Goal: Task Accomplishment & Management: Use online tool/utility

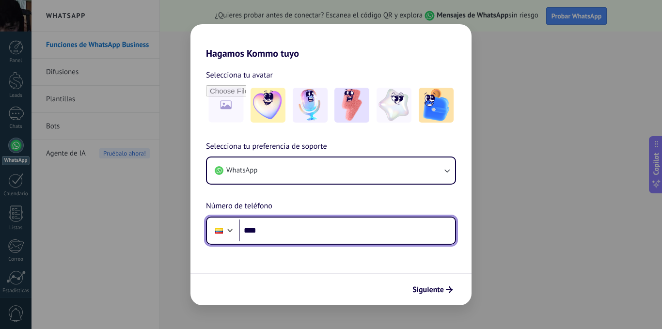
click at [278, 231] on input "****" at bounding box center [347, 230] width 216 height 22
type input "**********"
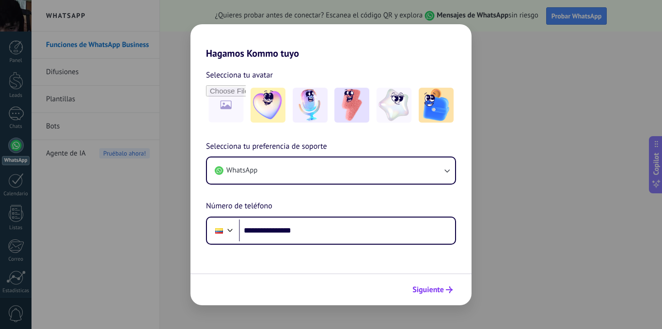
click at [424, 295] on button "Siguiente" at bounding box center [432, 290] width 49 height 16
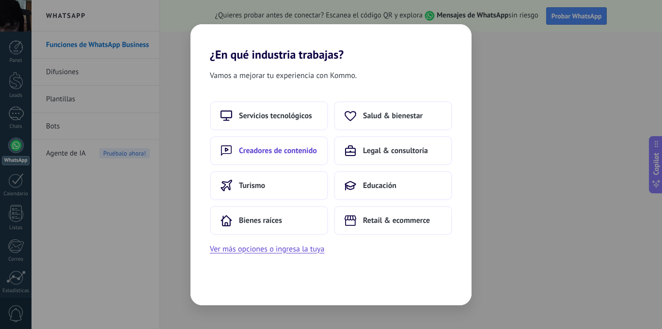
click at [280, 157] on button "Creadores de contenido" at bounding box center [269, 150] width 118 height 29
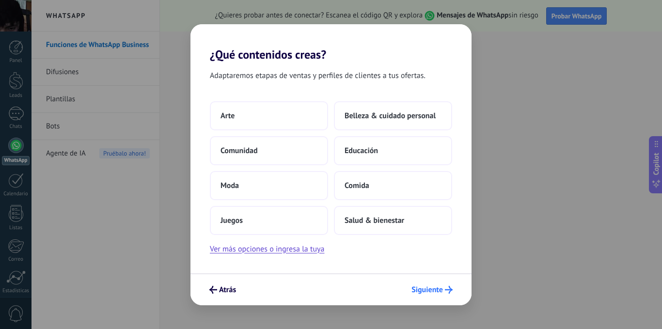
click at [428, 292] on span "Siguiente" at bounding box center [426, 289] width 31 height 7
click at [362, 158] on button "Educación" at bounding box center [393, 150] width 118 height 29
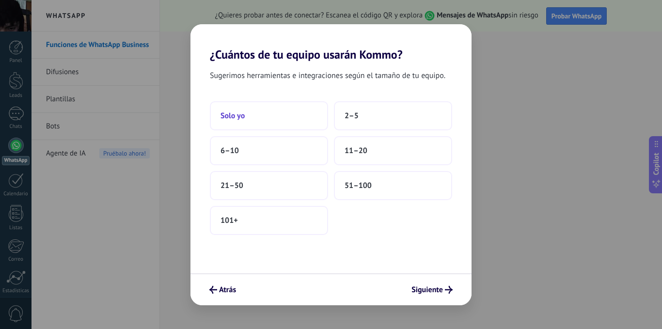
click at [267, 123] on button "Solo yo" at bounding box center [269, 115] width 118 height 29
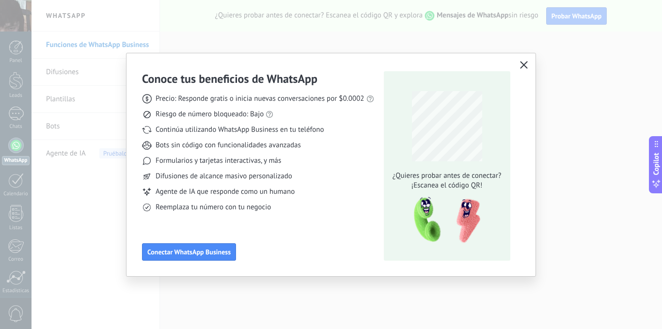
click at [524, 67] on icon "button" at bounding box center [524, 65] width 8 height 8
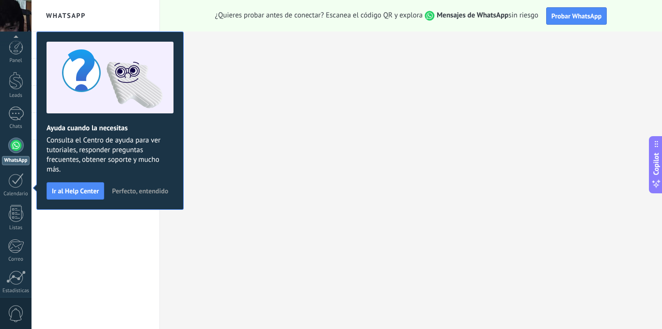
scroll to position [74, 0]
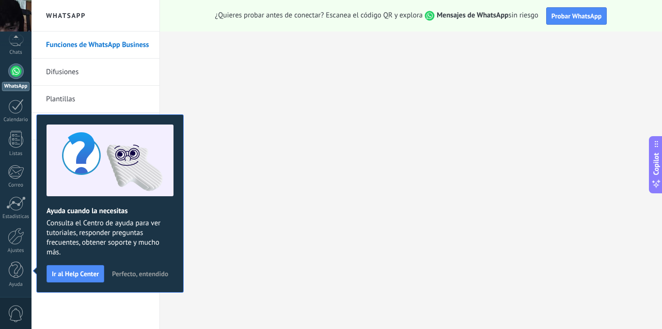
click at [139, 272] on span "Perfecto, entendido" at bounding box center [140, 273] width 56 height 7
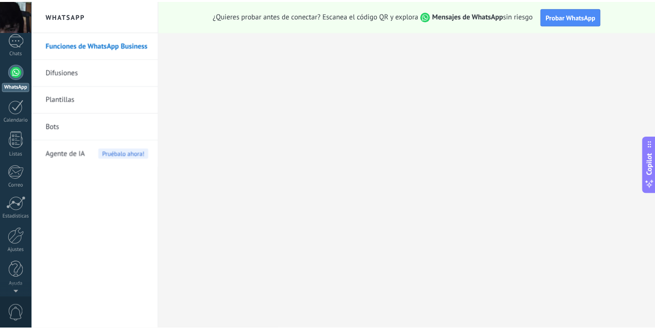
scroll to position [0, 0]
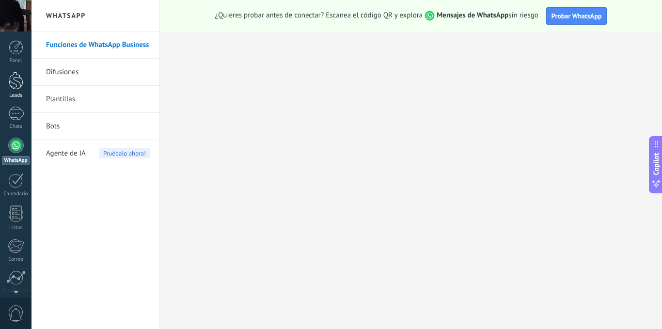
click at [14, 85] on div at bounding box center [16, 81] width 15 height 18
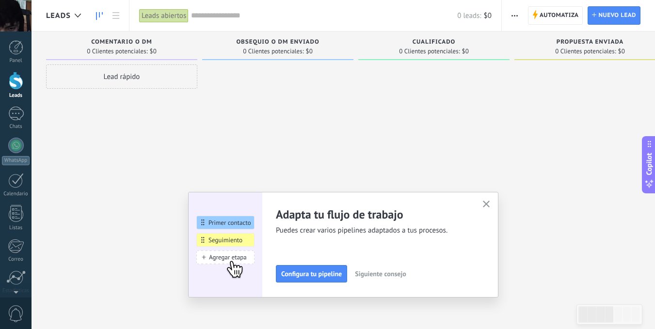
click at [485, 200] on button "button" at bounding box center [486, 204] width 12 height 13
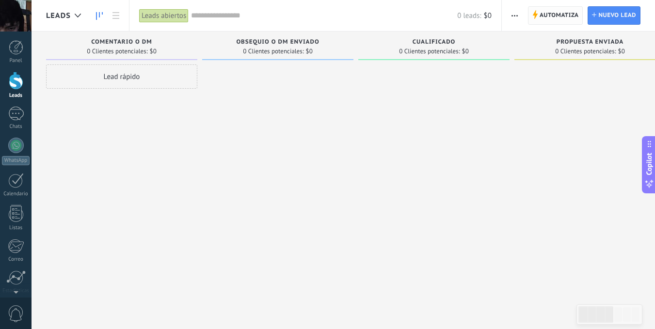
click at [567, 16] on span "Automatiza" at bounding box center [558, 15] width 39 height 17
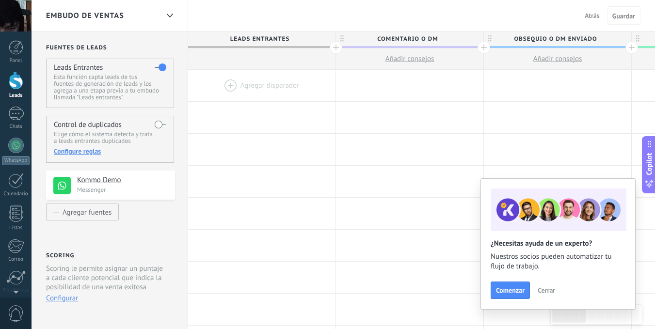
click at [20, 82] on div at bounding box center [16, 81] width 15 height 18
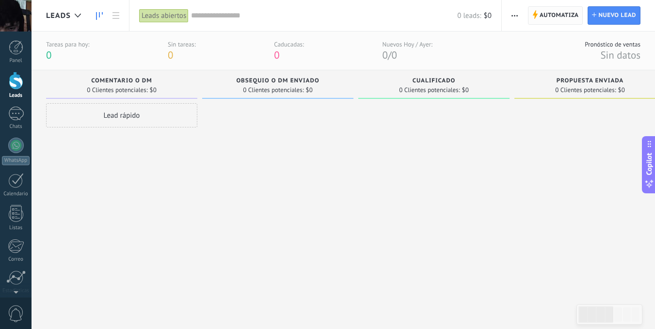
click at [551, 7] on span "Automatiza" at bounding box center [558, 15] width 39 height 17
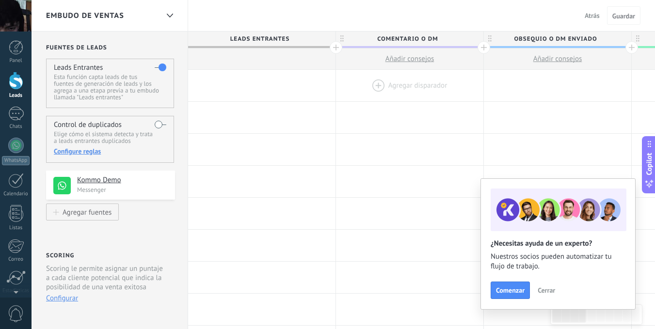
click at [369, 85] on div at bounding box center [409, 85] width 147 height 31
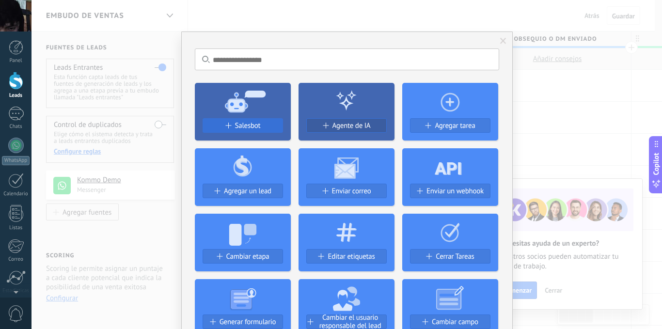
click at [250, 125] on span "Salesbot" at bounding box center [248, 126] width 26 height 8
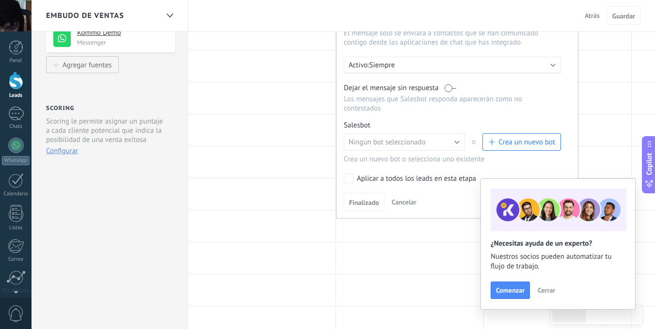
scroll to position [97, 0]
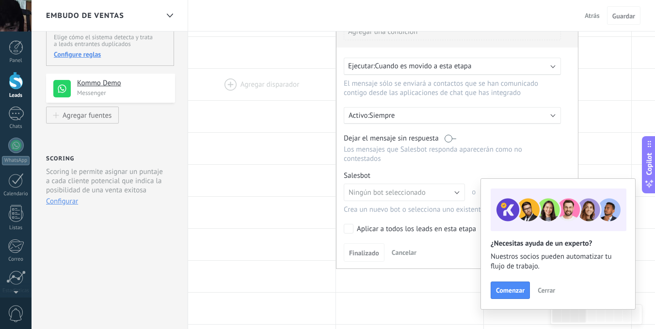
click at [298, 90] on div at bounding box center [261, 84] width 147 height 31
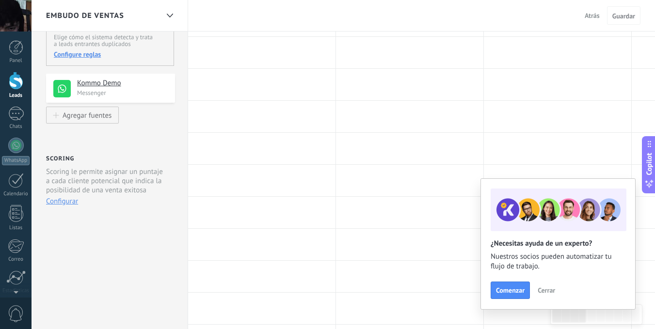
scroll to position [0, 0]
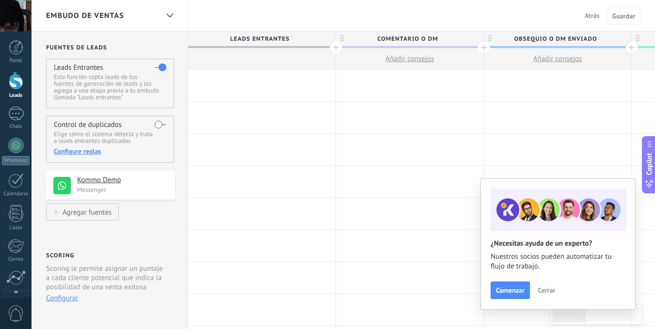
click at [401, 78] on div at bounding box center [409, 85] width 147 height 31
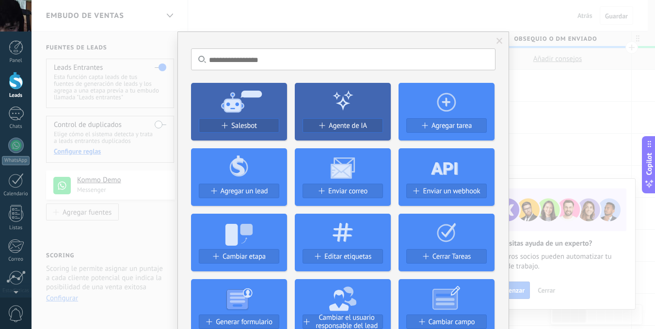
click at [375, 84] on div at bounding box center [343, 100] width 96 height 35
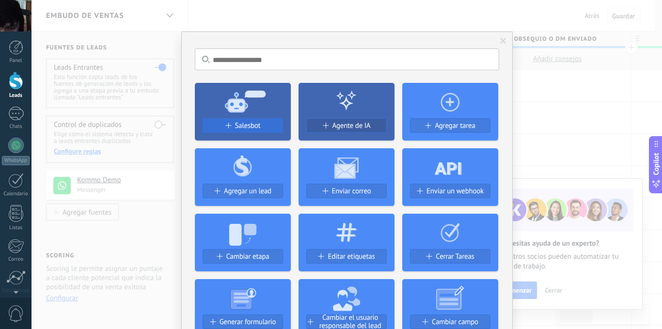
click at [252, 129] on span "Salesbot" at bounding box center [248, 126] width 26 height 8
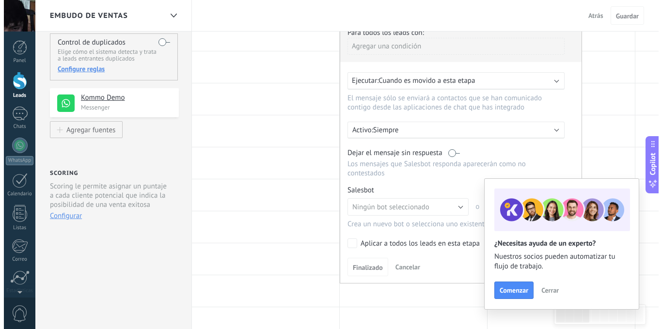
scroll to position [145, 0]
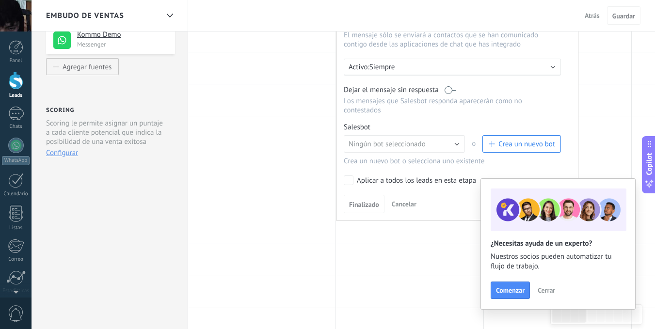
click at [497, 148] on span "Crea un nuevo bot" at bounding box center [521, 144] width 67 height 9
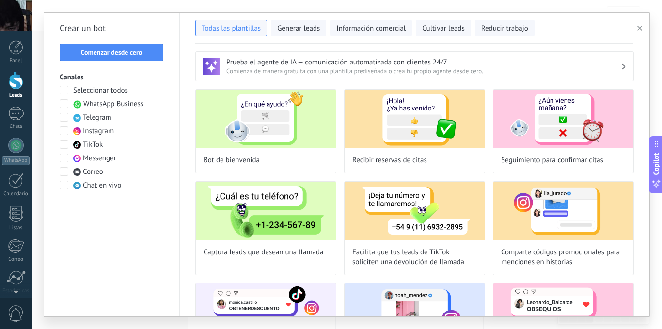
type input "**********"
click at [103, 52] on span "Comenzar desde cero" at bounding box center [112, 52] width 62 height 7
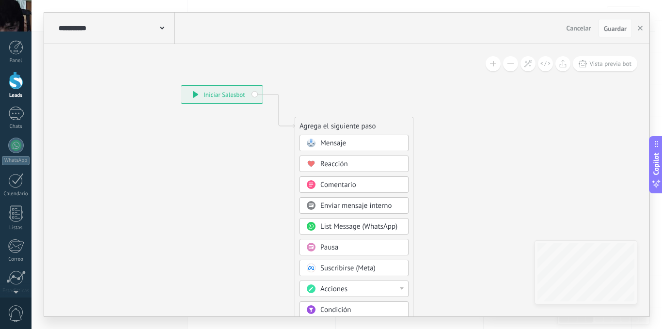
drag, startPoint x: 384, startPoint y: 123, endPoint x: 314, endPoint y: 93, distance: 75.5
click at [314, 93] on icon at bounding box center [263, 261] width 651 height 836
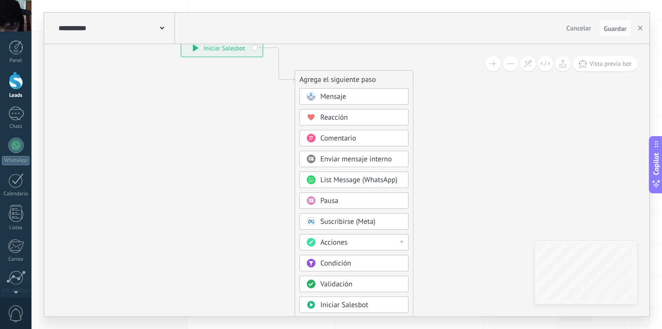
click at [339, 198] on div "Pausa" at bounding box center [360, 201] width 81 height 10
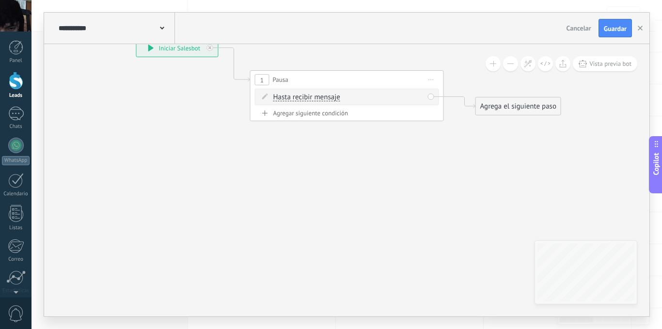
click at [316, 99] on span "Hasta recibir mensaje" at bounding box center [306, 98] width 67 height 8
click at [316, 99] on button "Hasta recibir mensaje" at bounding box center [328, 97] width 121 height 17
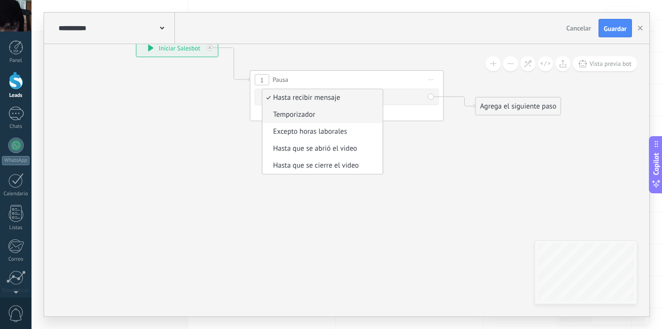
click at [299, 120] on li "Temporizador" at bounding box center [323, 114] width 120 height 17
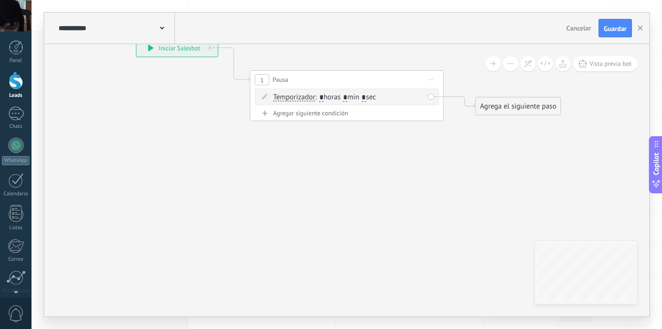
click at [347, 94] on input "*" at bounding box center [345, 98] width 4 height 8
click at [380, 119] on div "Agregar siguiente condición" at bounding box center [347, 115] width 184 height 12
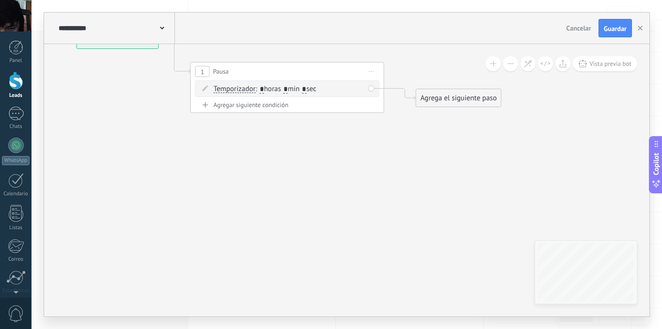
drag, startPoint x: 408, startPoint y: 149, endPoint x: 319, endPoint y: 126, distance: 92.5
click at [308, 136] on icon at bounding box center [272, 71] width 877 height 567
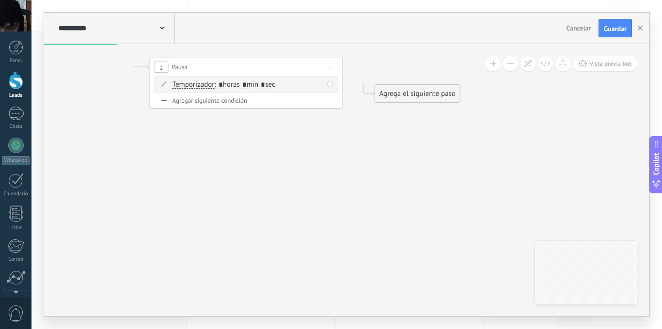
click at [380, 100] on div "Agrega el siguiente paso" at bounding box center [417, 94] width 85 height 16
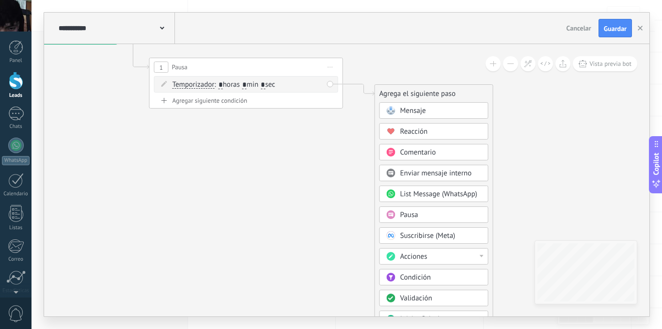
click at [417, 110] on span "Mensaje" at bounding box center [413, 110] width 26 height 9
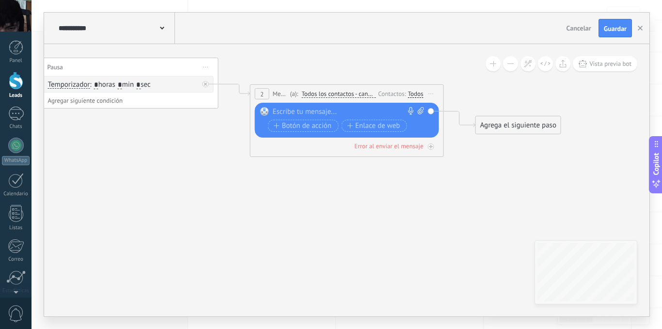
click at [303, 114] on div at bounding box center [345, 112] width 144 height 10
click at [414, 110] on div "**********" at bounding box center [349, 112] width 152 height 10
click at [418, 110] on icon at bounding box center [421, 110] width 6 height 7
click input "Subir" at bounding box center [0, 0] width 0 height 0
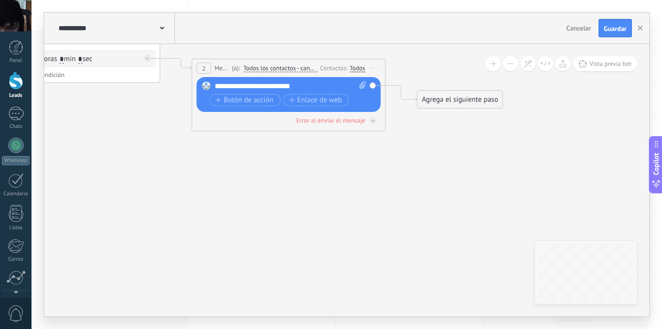
drag, startPoint x: 459, startPoint y: 148, endPoint x: 408, endPoint y: 137, distance: 52.1
click at [410, 139] on icon at bounding box center [161, 59] width 1102 height 602
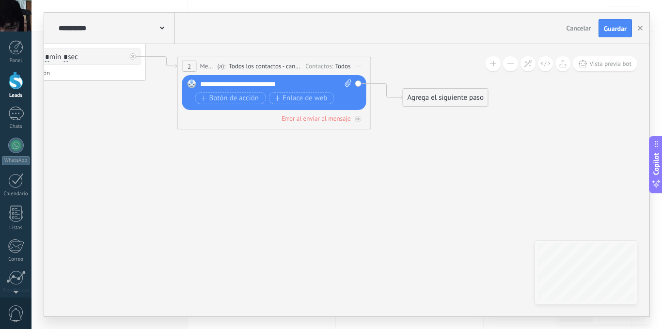
click at [414, 99] on div "Agrega el siguiente paso" at bounding box center [445, 98] width 85 height 16
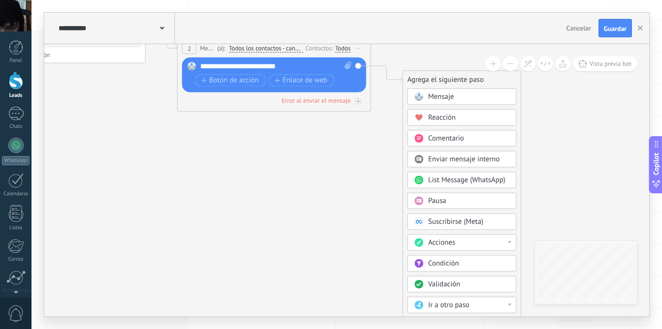
click at [460, 241] on div "Acciones" at bounding box center [468, 243] width 81 height 10
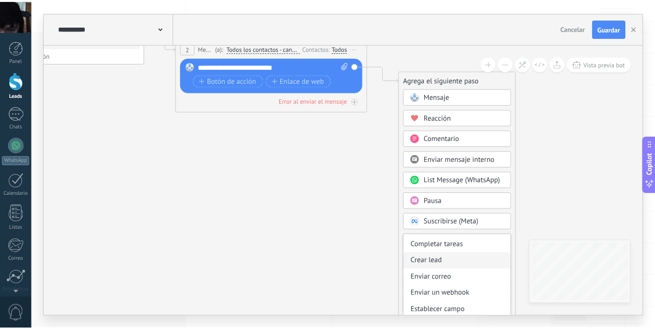
scroll to position [48, 0]
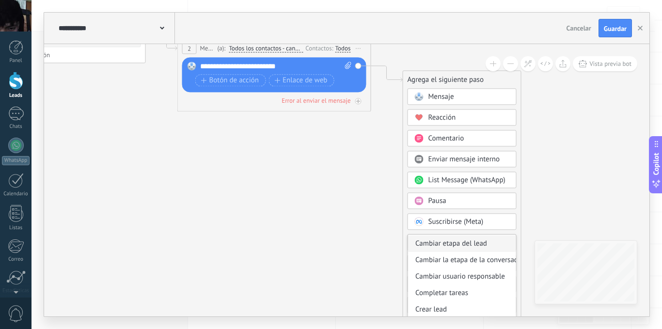
click at [470, 246] on div "Cambiar etapa del lead" at bounding box center [462, 243] width 108 height 16
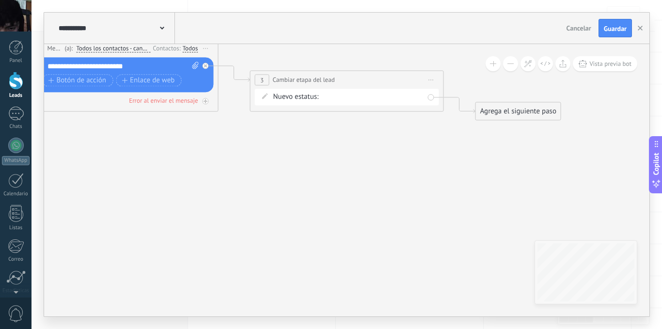
click at [0, 0] on div "Comentario o DM Obsequio o DM enviado Cualificado Propuesta enviada Negociación…" at bounding box center [0, 0] width 0 height 0
click at [0, 0] on label "Obsequio o DM enviado" at bounding box center [0, 0] width 0 height 0
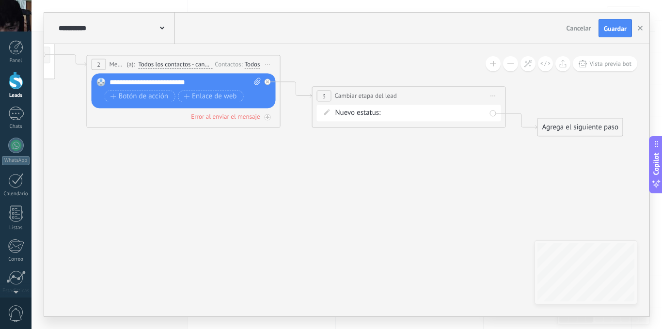
drag, startPoint x: 311, startPoint y: 165, endPoint x: 412, endPoint y: 184, distance: 103.4
click at [412, 185] on icon at bounding box center [168, 66] width 1327 height 624
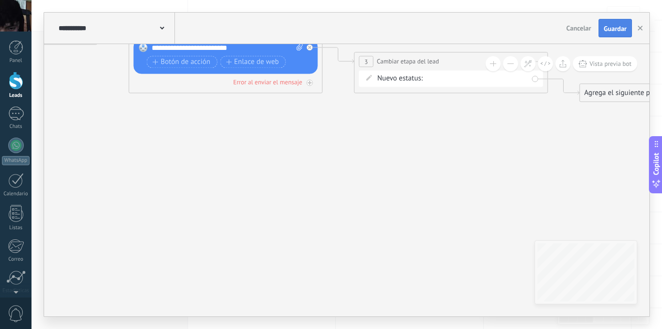
click at [613, 28] on span "Guardar" at bounding box center [615, 28] width 23 height 7
click at [9, 85] on div at bounding box center [16, 81] width 15 height 18
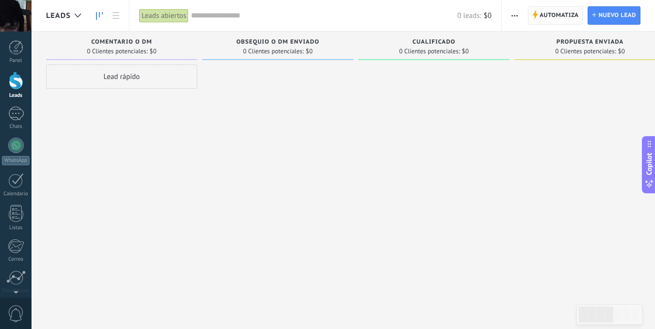
click at [560, 18] on span "Automatiza" at bounding box center [558, 15] width 39 height 17
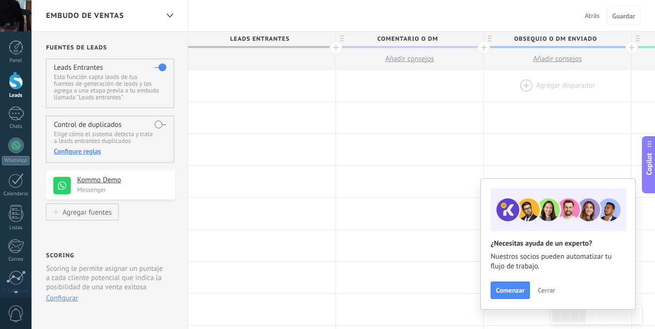
click at [523, 81] on div at bounding box center [557, 85] width 147 height 31
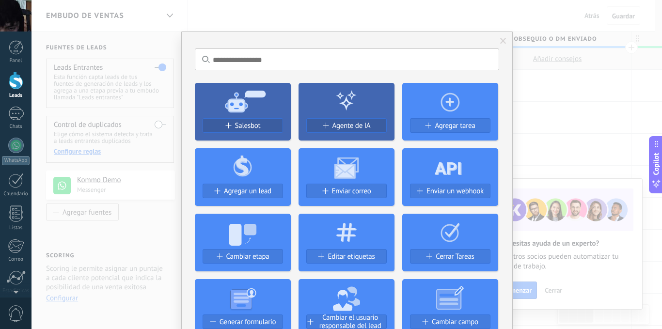
click at [251, 128] on span "Salesbot" at bounding box center [248, 126] width 26 height 8
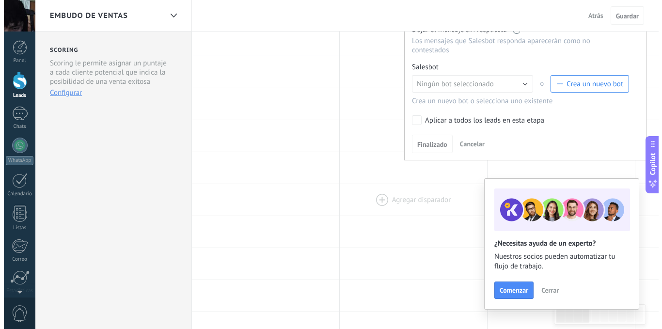
scroll to position [242, 0]
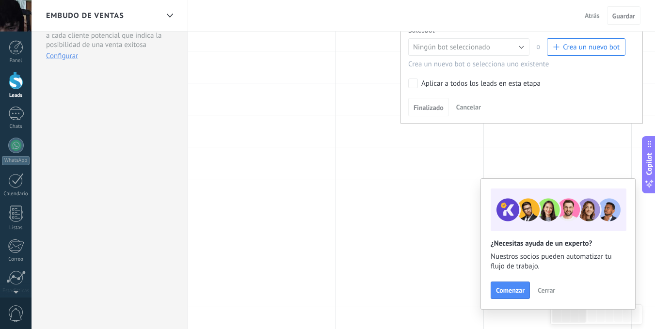
click at [561, 54] on button "Crea un nuevo bot" at bounding box center [586, 46] width 78 height 17
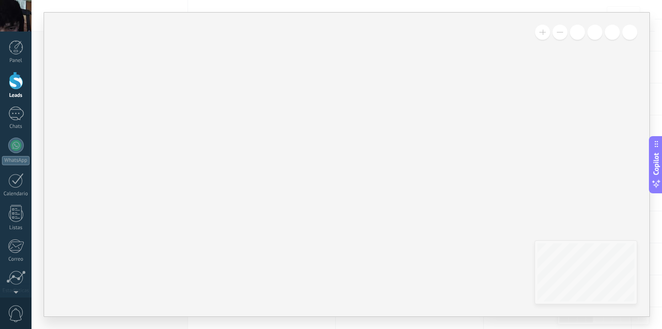
type input "**********"
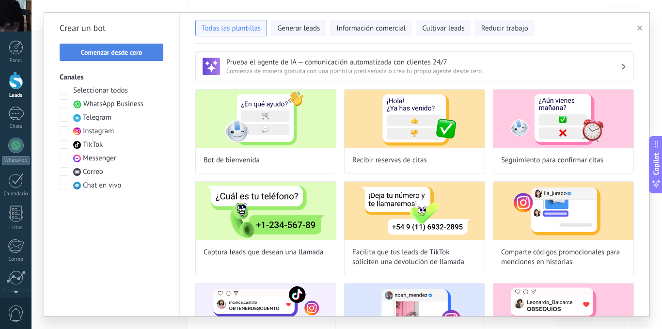
click at [148, 56] on button "Comenzar desde cero" at bounding box center [112, 52] width 104 height 17
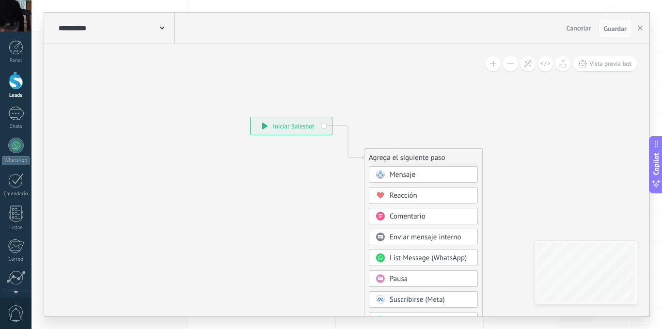
click at [391, 183] on div "Mensaje Mensaje Mensaje Reacción Comentario Enviar mensaje interno" at bounding box center [423, 316] width 109 height 301
click at [394, 177] on span "Mensaje" at bounding box center [403, 174] width 26 height 9
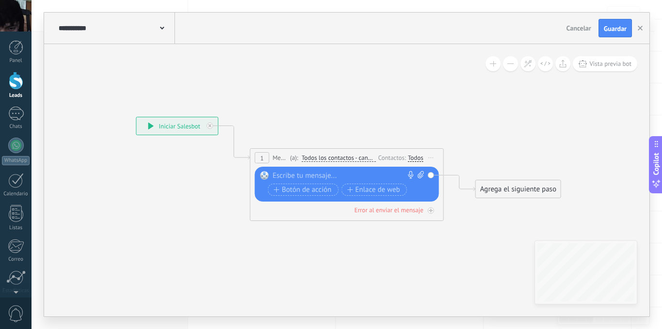
click at [322, 163] on div "1 Mensaje ******* (a): Todos los contactos - canales seleccionados Todos los co…" at bounding box center [347, 158] width 193 height 18
click at [319, 171] on div "Reemplazar Quitar Convertir a mensaje de voz Arrastre la imagen aquí para adjun…" at bounding box center [347, 184] width 184 height 35
click at [431, 156] on span "Iniciar vista previa aquí Cambiar nombre Duplicar [GEOGRAPHIC_DATA]" at bounding box center [431, 158] width 16 height 14
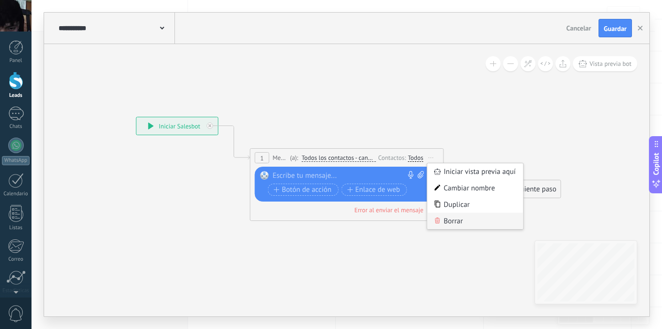
click at [446, 226] on div "Borrar" at bounding box center [475, 221] width 96 height 16
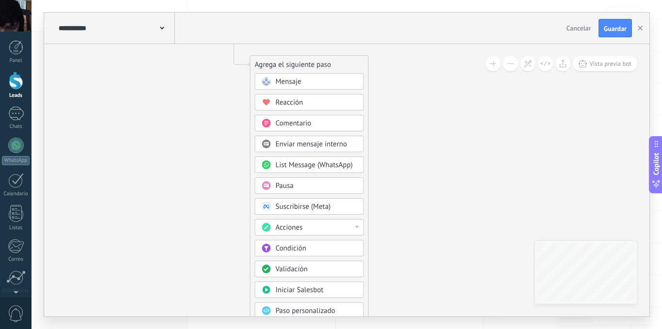
click at [304, 186] on div "Pausa" at bounding box center [316, 186] width 81 height 10
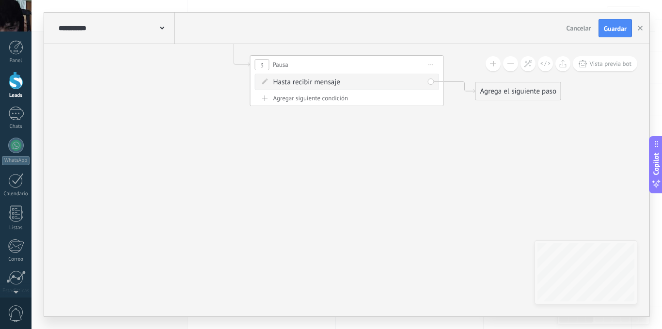
click at [301, 90] on div "Hasta recibir mensaje Hasta recibir mensaje Temporizador Excepto horas laborale…" at bounding box center [347, 84] width 184 height 20
click at [306, 85] on span "Hasta recibir mensaje" at bounding box center [306, 82] width 67 height 8
click at [306, 85] on button "Hasta recibir mensaje" at bounding box center [328, 82] width 121 height 17
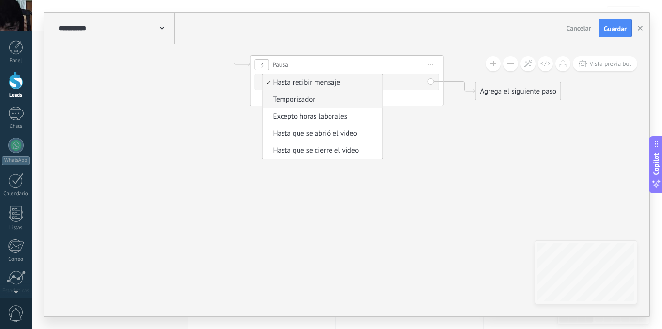
click at [314, 103] on span "Temporizador" at bounding box center [321, 100] width 117 height 10
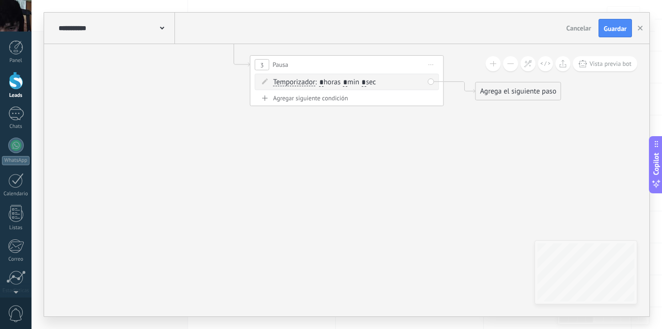
click at [347, 80] on input "*" at bounding box center [345, 83] width 4 height 8
click at [347, 81] on input "*" at bounding box center [345, 83] width 4 height 8
click at [439, 128] on icon at bounding box center [332, 64] width 877 height 567
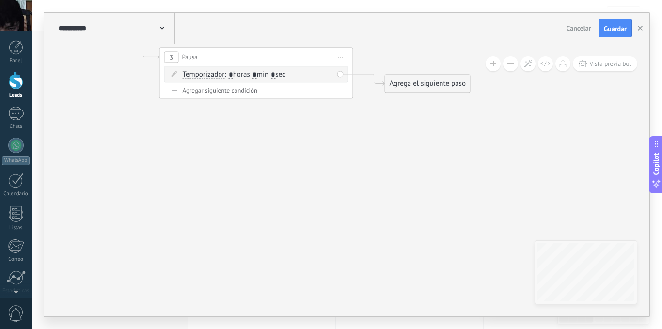
drag, startPoint x: 383, startPoint y: 110, endPoint x: 406, endPoint y: 91, distance: 29.9
click at [376, 109] on icon at bounding box center [241, 57] width 877 height 567
click at [413, 83] on div "Agrega el siguiente paso" at bounding box center [419, 84] width 85 height 16
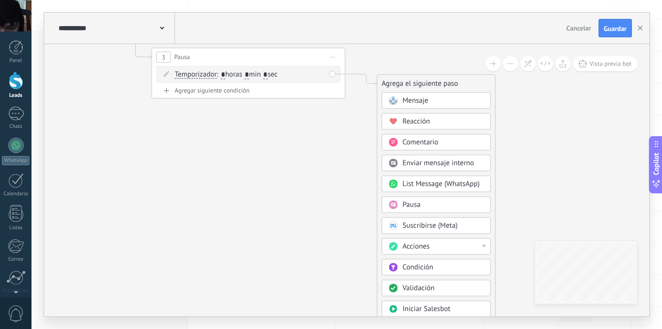
click at [423, 101] on span "Mensaje" at bounding box center [416, 100] width 26 height 9
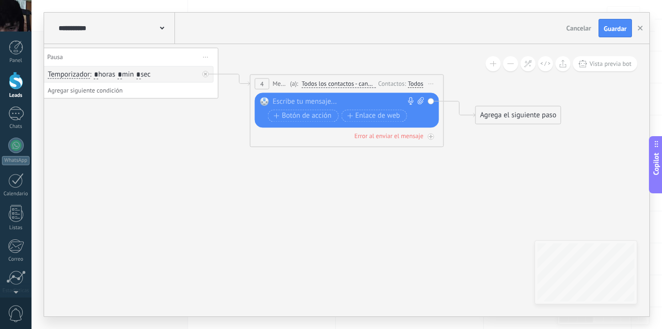
click at [359, 105] on div at bounding box center [345, 102] width 144 height 10
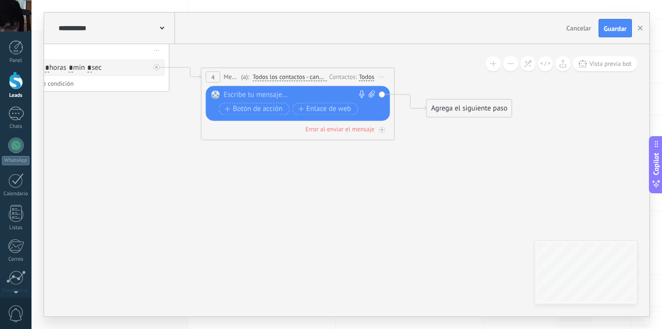
drag, startPoint x: 407, startPoint y: 163, endPoint x: 354, endPoint y: 147, distance: 55.8
click at [357, 161] on icon at bounding box center [171, 68] width 1102 height 602
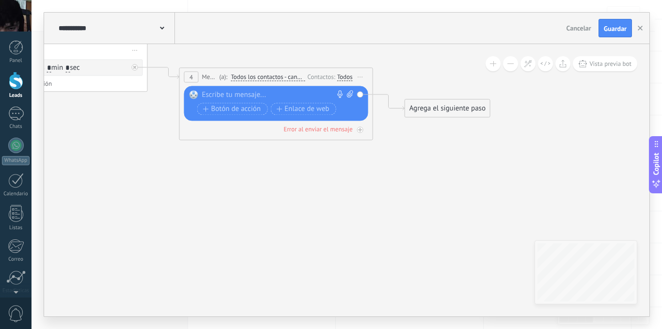
click at [430, 113] on div "Agrega el siguiente paso" at bounding box center [447, 108] width 85 height 16
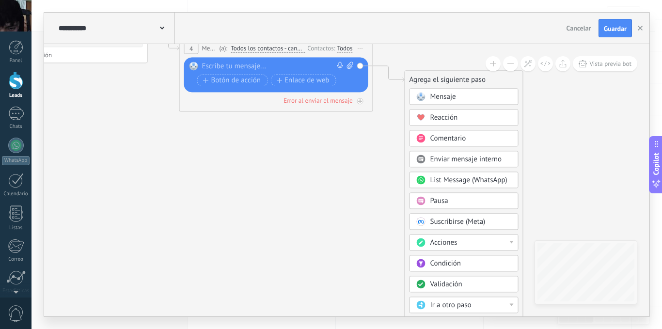
click at [456, 246] on span "Acciones" at bounding box center [443, 242] width 27 height 9
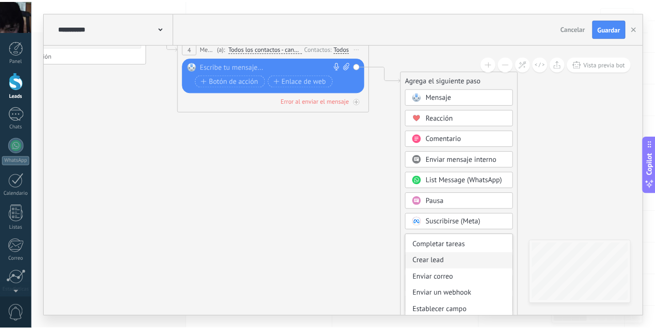
scroll to position [48, 0]
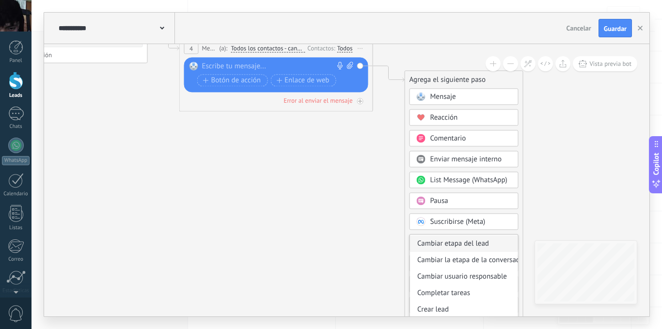
click at [467, 246] on div "Cambiar etapa del lead" at bounding box center [464, 243] width 108 height 16
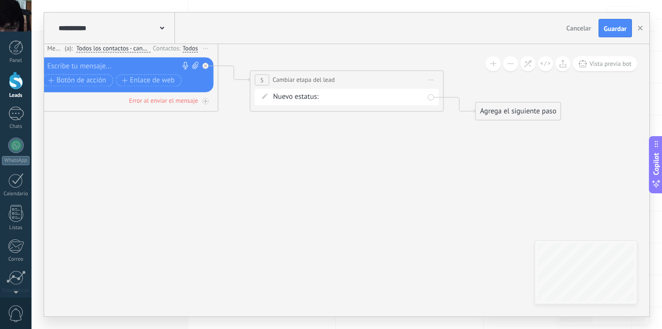
click at [0, 0] on div "Comentario o DM Obsequio o DM enviado Cualificado Propuesta enviada Negociación…" at bounding box center [0, 0] width 0 height 0
click at [0, 0] on label "Cualificado" at bounding box center [0, 0] width 0 height 0
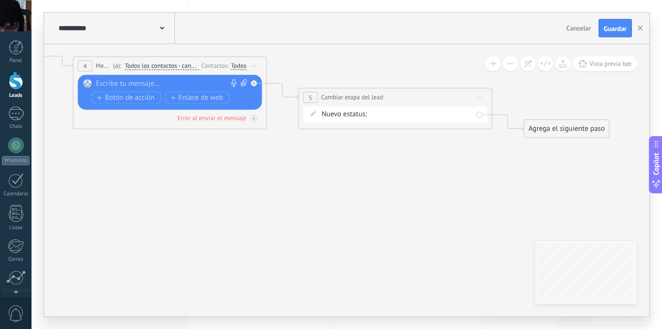
drag, startPoint x: 354, startPoint y: 155, endPoint x: 453, endPoint y: 184, distance: 103.0
click at [429, 179] on icon at bounding box center [155, 68] width 1327 height 624
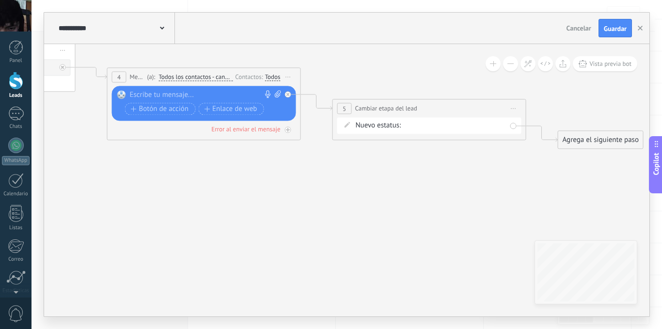
click at [220, 87] on div "Reemplazar Quitar Convertir a mensaje de voz Arrastre la imagen aquí para adjun…" at bounding box center [204, 103] width 184 height 35
click at [210, 88] on div "Reemplazar Quitar Convertir a mensaje de voz Arrastre la imagen aquí para adjun…" at bounding box center [204, 103] width 184 height 35
click at [178, 93] on div at bounding box center [202, 95] width 144 height 10
click at [606, 22] on button "Guardar" at bounding box center [614, 28] width 33 height 18
click at [0, 101] on div "Panel Leads Chats WhatsApp Clientes" at bounding box center [15, 205] width 31 height 331
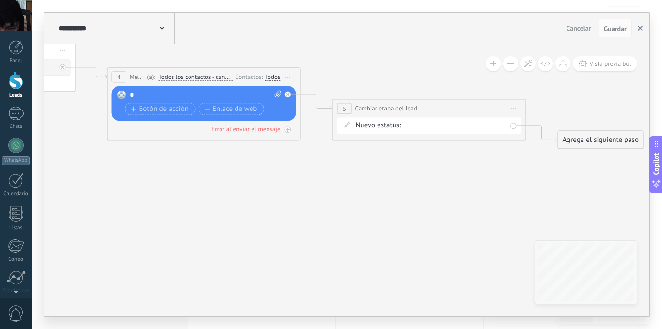
click at [643, 25] on button "button" at bounding box center [640, 28] width 15 height 18
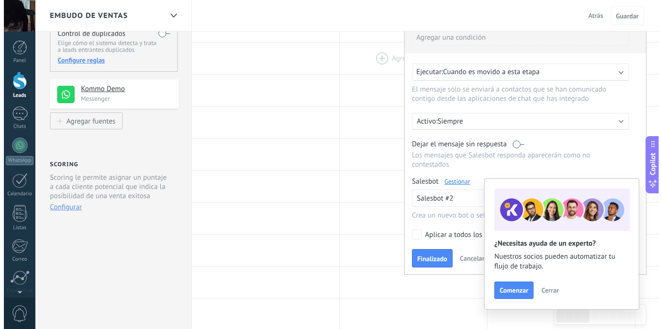
scroll to position [0, 0]
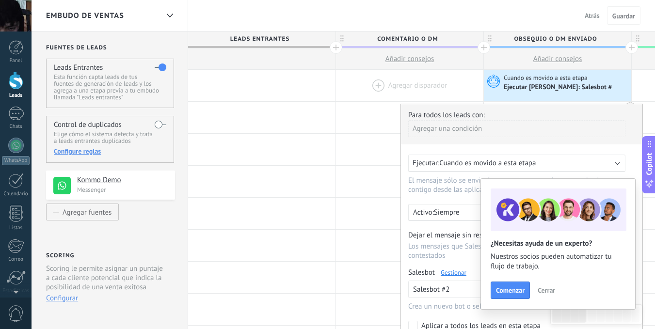
drag, startPoint x: 422, startPoint y: 101, endPoint x: 358, endPoint y: 94, distance: 64.9
click at [358, 94] on div "Agregar disparador" at bounding box center [410, 86] width 148 height 32
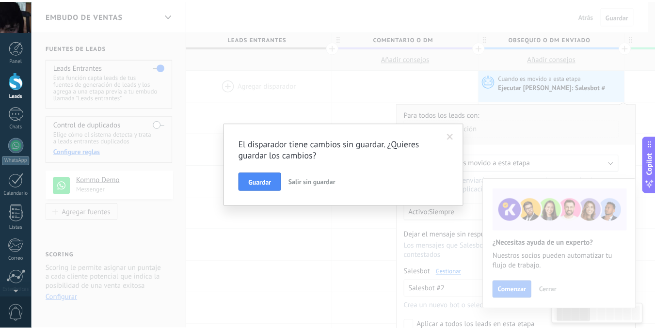
scroll to position [0, 64]
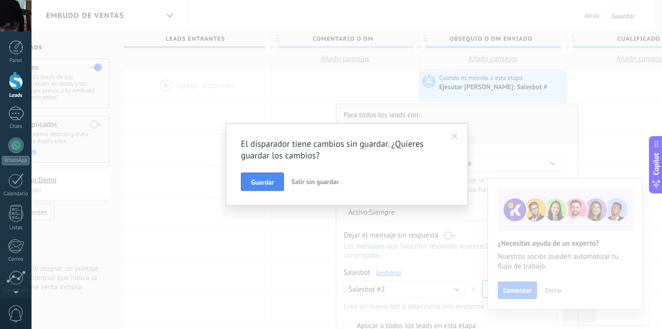
click at [454, 135] on span at bounding box center [455, 136] width 6 height 7
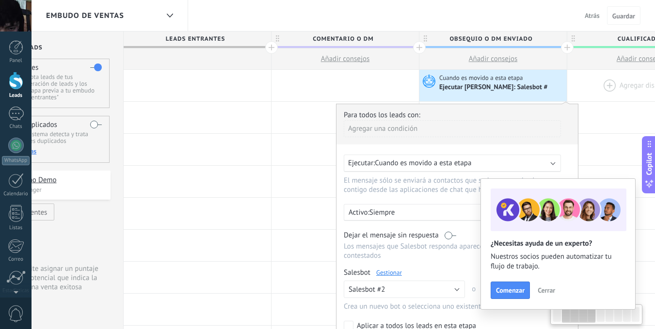
scroll to position [0, 179]
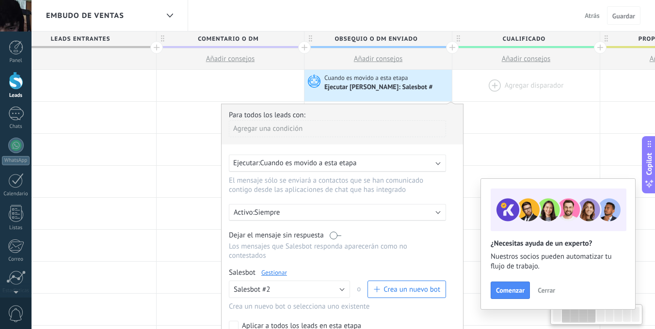
drag, startPoint x: 477, startPoint y: 96, endPoint x: 471, endPoint y: 96, distance: 5.8
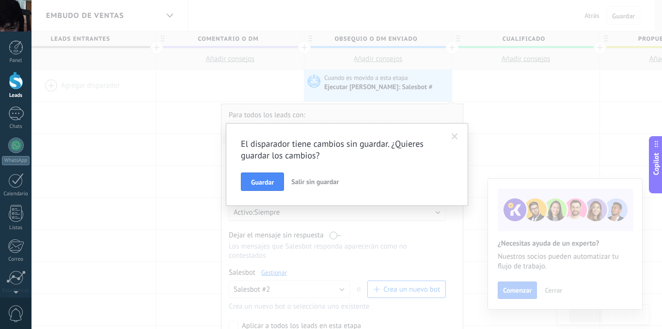
click at [508, 83] on div "El disparador tiene cambios sin guardar. ¿Quieres guardar los cambios? Guardar …" at bounding box center [346, 164] width 630 height 329
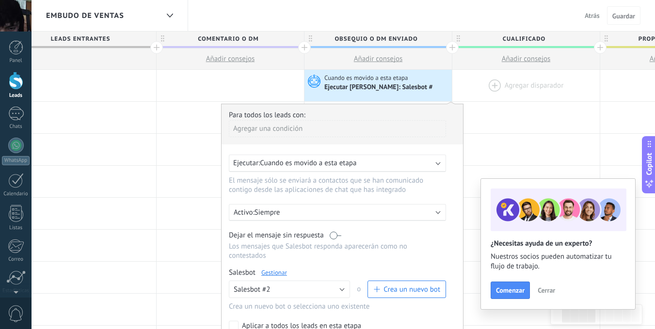
click at [484, 88] on div at bounding box center [525, 85] width 147 height 31
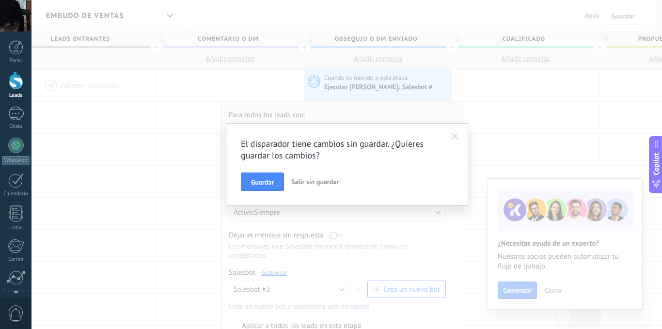
click at [448, 133] on span at bounding box center [455, 136] width 16 height 16
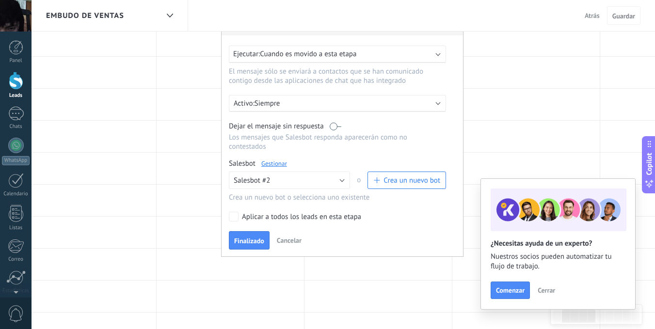
scroll to position [242, 0]
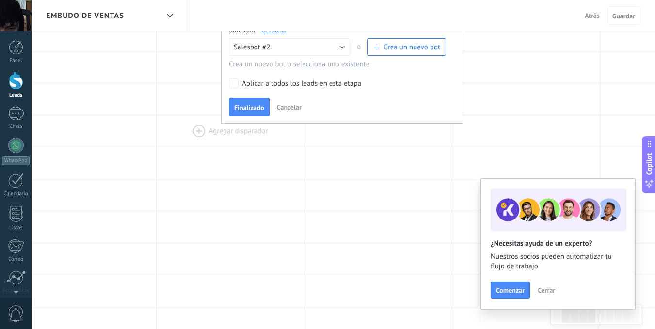
click at [294, 104] on span "Cancelar" at bounding box center [289, 107] width 25 height 9
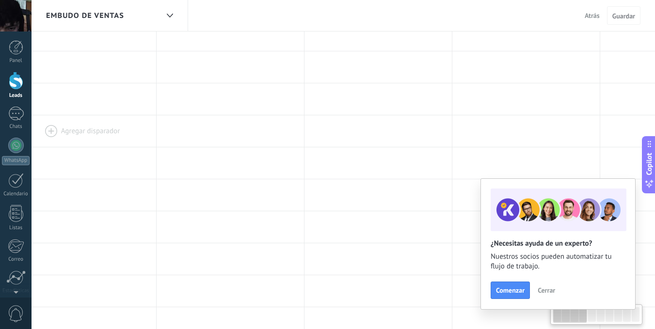
drag, startPoint x: 432, startPoint y: 217, endPoint x: 289, endPoint y: 118, distance: 173.8
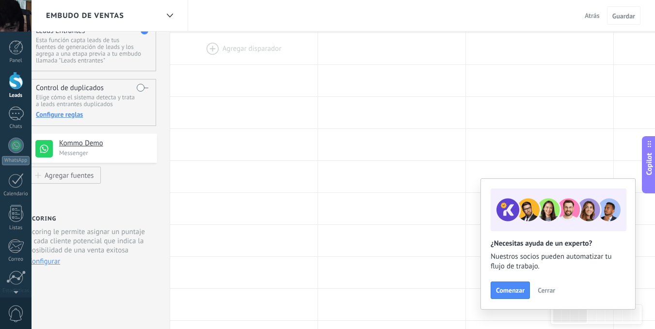
scroll to position [0, 0]
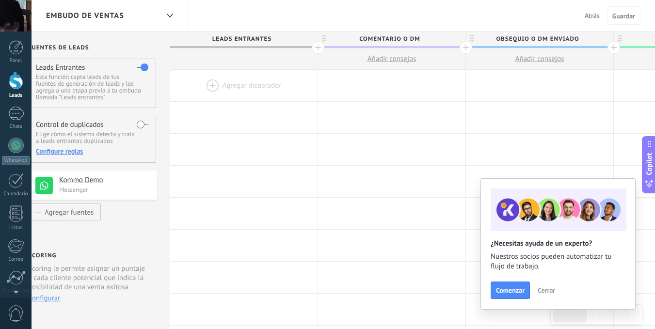
click at [226, 82] on div at bounding box center [243, 85] width 147 height 31
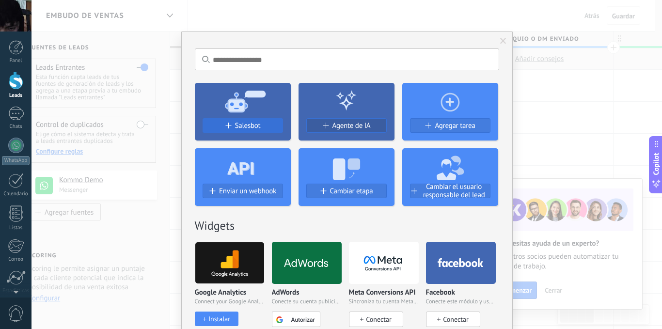
click at [237, 121] on button "Salesbot" at bounding box center [243, 125] width 80 height 15
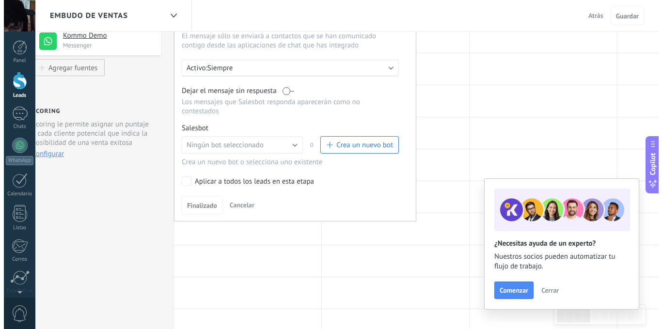
scroll to position [145, 0]
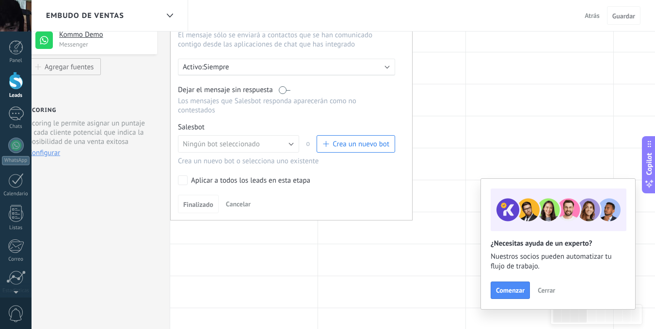
click at [342, 141] on span "Crea un nuevo bot" at bounding box center [360, 144] width 57 height 9
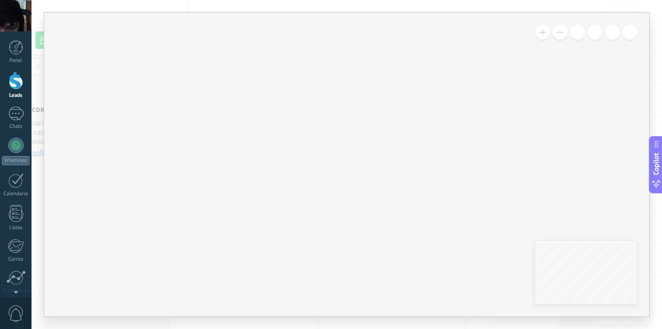
type input "**********"
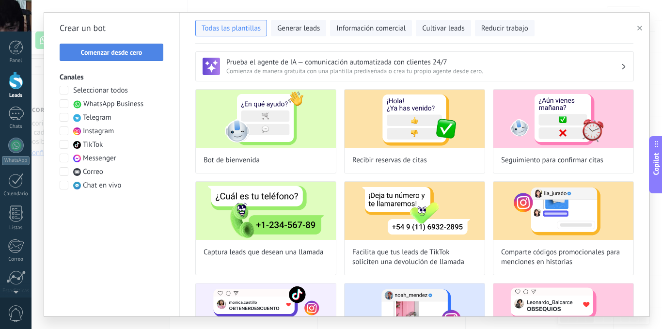
click at [141, 49] on span "Comenzar desde cero" at bounding box center [112, 52] width 62 height 7
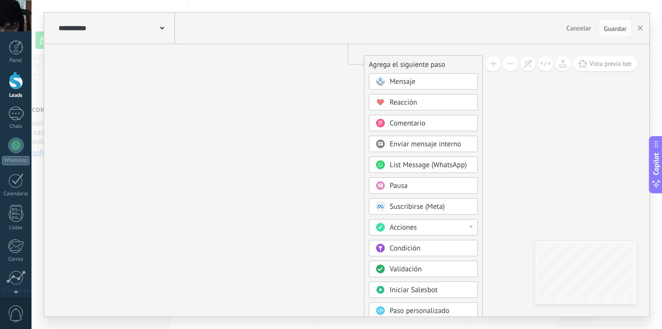
click at [448, 228] on div "Acciones" at bounding box center [430, 228] width 81 height 10
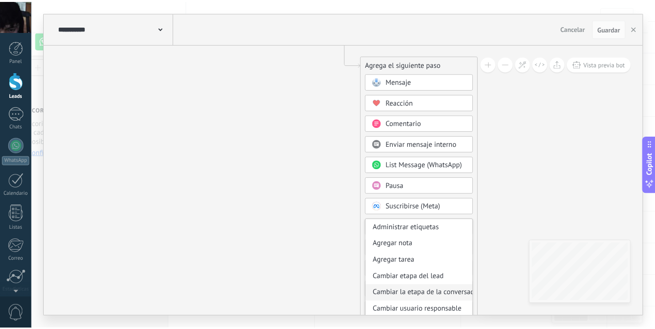
scroll to position [48, 0]
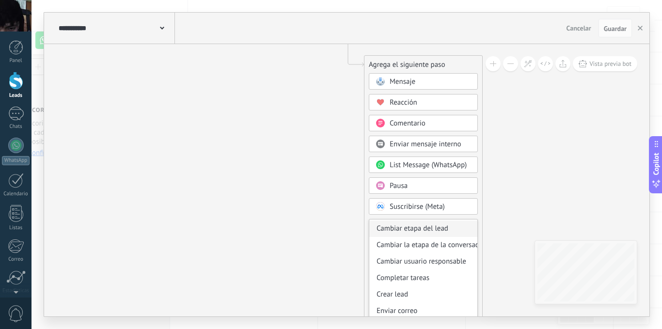
click at [428, 229] on div "Cambiar etapa del lead" at bounding box center [423, 228] width 108 height 16
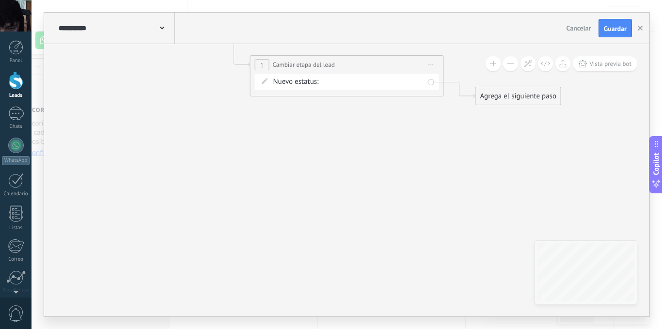
click at [0, 0] on div "Comentario o DM Obsequio o DM enviado Cualificado Propuesta enviada Negociación…" at bounding box center [0, 0] width 0 height 0
click at [267, 108] on div at bounding box center [346, 164] width 630 height 329
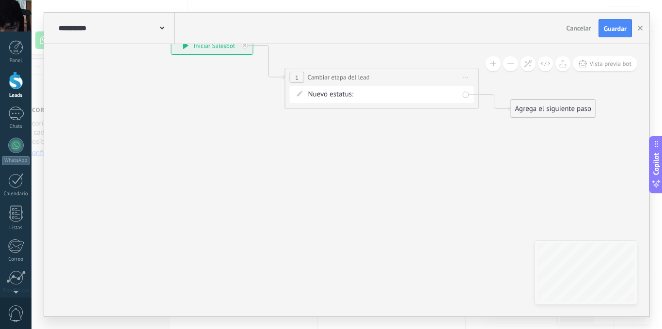
drag, startPoint x: 249, startPoint y: 107, endPoint x: 337, endPoint y: 121, distance: 88.9
click at [317, 130] on icon at bounding box center [367, 77] width 877 height 566
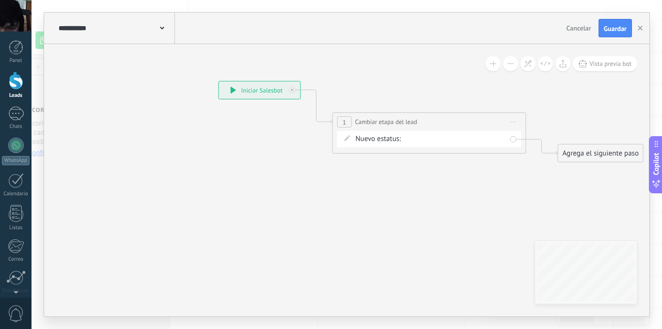
drag, startPoint x: 268, startPoint y: 115, endPoint x: 276, endPoint y: 155, distance: 40.5
click at [276, 155] on icon at bounding box center [414, 122] width 877 height 566
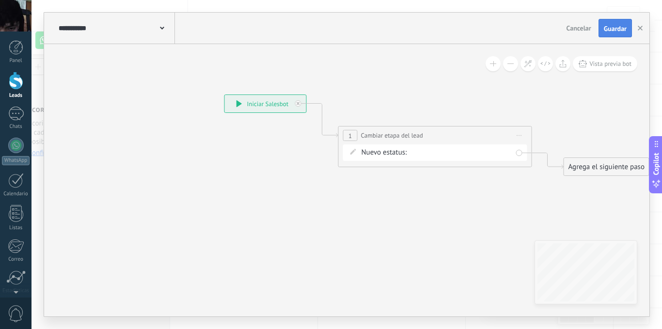
click at [605, 32] on span "Guardar" at bounding box center [615, 28] width 23 height 7
click at [643, 30] on button "button" at bounding box center [640, 27] width 15 height 17
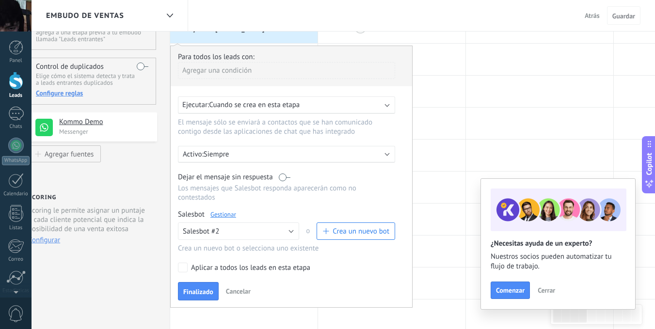
scroll to position [0, 0]
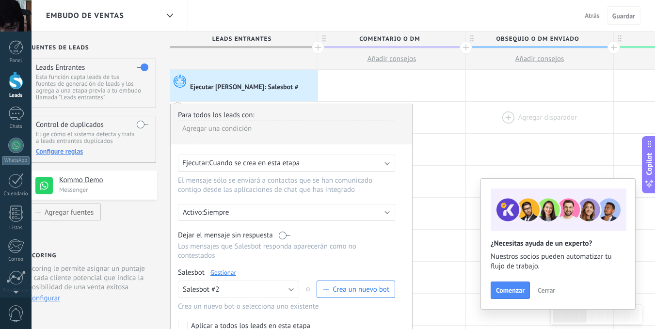
click at [486, 116] on div at bounding box center [539, 117] width 147 height 31
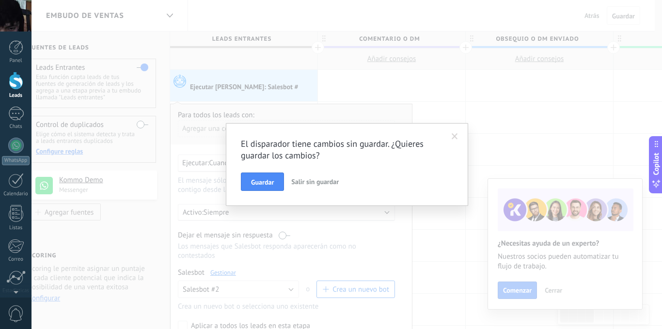
click at [453, 131] on span at bounding box center [455, 136] width 16 height 16
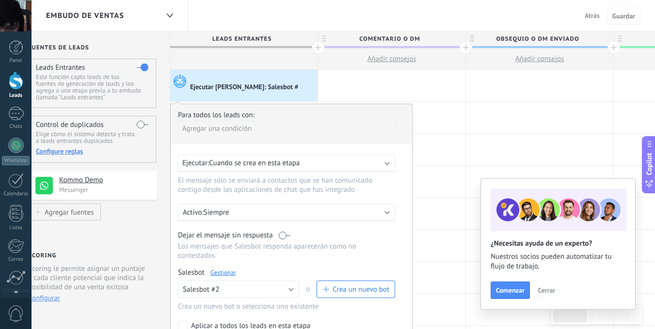
click at [15, 92] on link "Leads" at bounding box center [15, 85] width 31 height 27
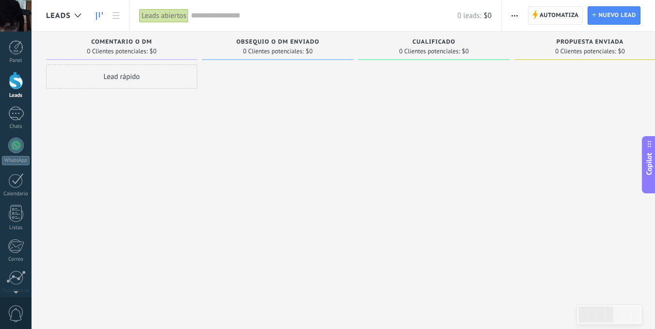
click at [543, 13] on span "Automatiza" at bounding box center [558, 15] width 39 height 17
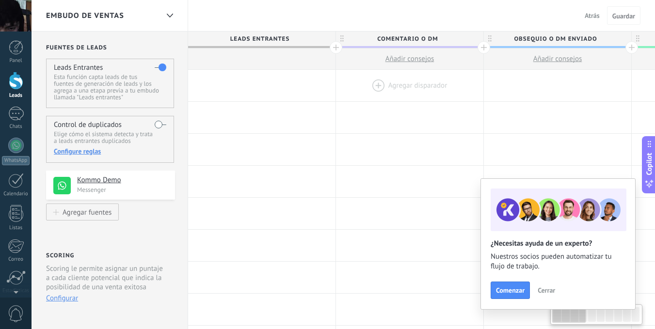
drag, startPoint x: 465, startPoint y: 99, endPoint x: 406, endPoint y: 94, distance: 58.8
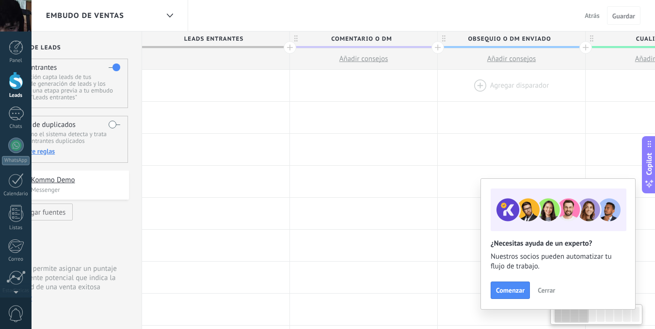
drag, startPoint x: 605, startPoint y: 79, endPoint x: 559, endPoint y: 77, distance: 46.1
click at [559, 77] on div at bounding box center [511, 85] width 147 height 31
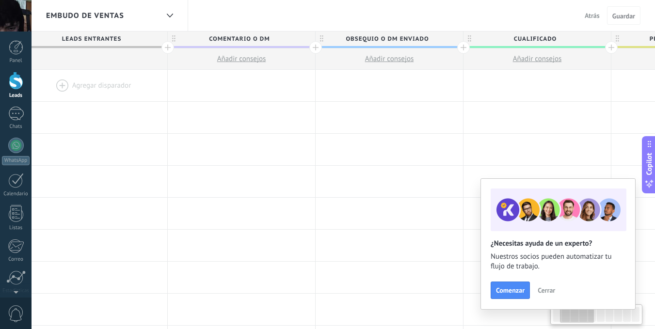
scroll to position [0, 181]
drag, startPoint x: 543, startPoint y: 81, endPoint x: 392, endPoint y: 41, distance: 156.4
click at [408, 77] on div at bounding box center [376, 85] width 147 height 31
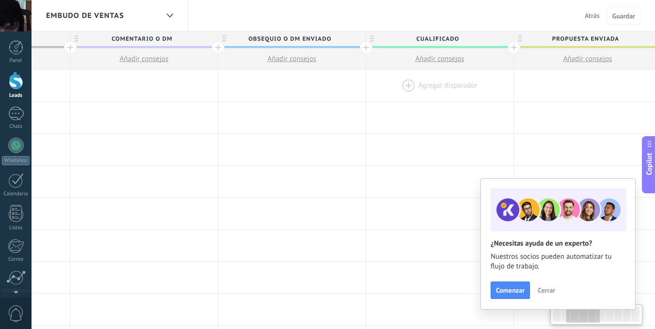
drag, startPoint x: 483, startPoint y: 83, endPoint x: 457, endPoint y: 83, distance: 26.2
click at [457, 83] on div at bounding box center [439, 85] width 147 height 31
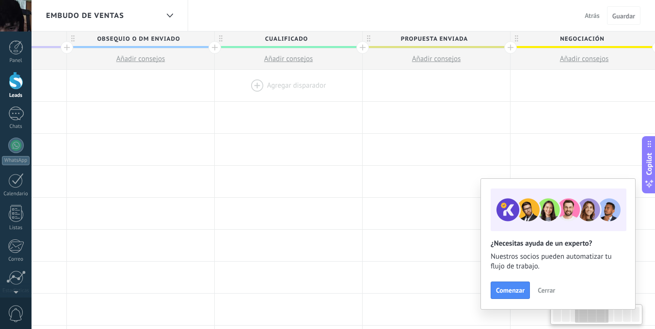
scroll to position [0, 420]
drag, startPoint x: 335, startPoint y: 86, endPoint x: 302, endPoint y: 89, distance: 33.1
click at [302, 89] on div at bounding box center [284, 85] width 147 height 31
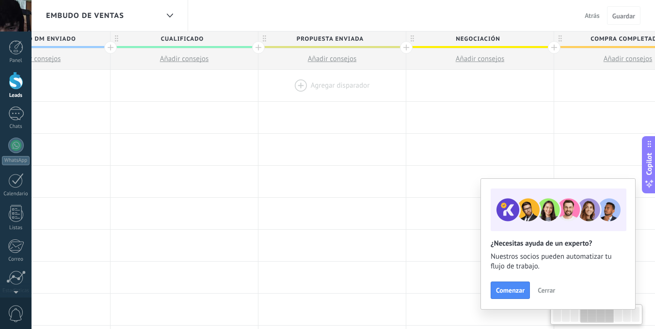
drag, startPoint x: 423, startPoint y: 100, endPoint x: 322, endPoint y: 94, distance: 101.5
click at [322, 94] on div at bounding box center [331, 85] width 147 height 31
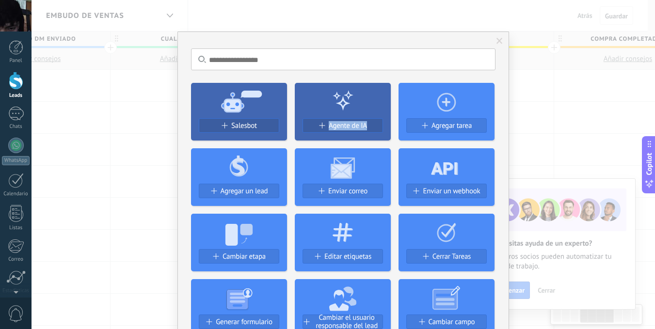
scroll to position [0, 521]
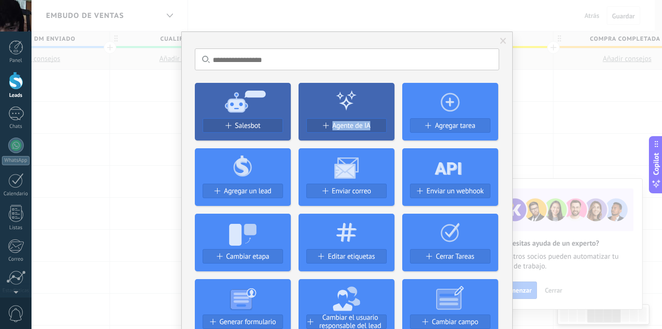
click at [350, 93] on div "Salesbot Agente de IA Agregar tarea Agregar un lead Enviar correo Enviar un web…" at bounding box center [347, 238] width 304 height 327
click at [498, 37] on span at bounding box center [503, 41] width 16 height 16
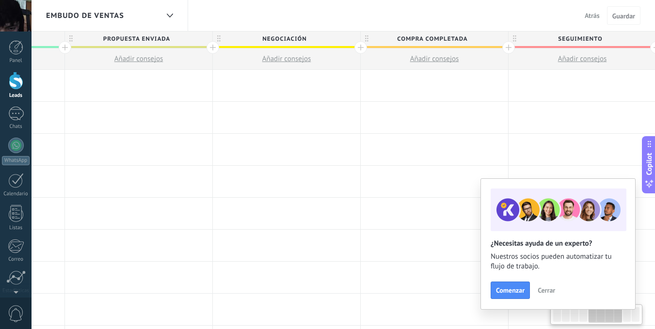
drag, startPoint x: 492, startPoint y: 72, endPoint x: 282, endPoint y: 51, distance: 210.8
click at [298, 79] on div at bounding box center [286, 85] width 147 height 31
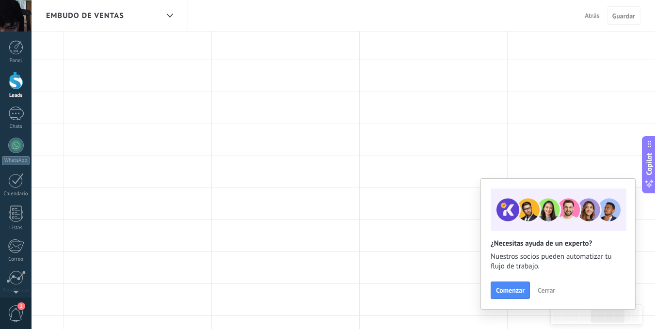
scroll to position [0, 0]
